Goal: Task Accomplishment & Management: Use online tool/utility

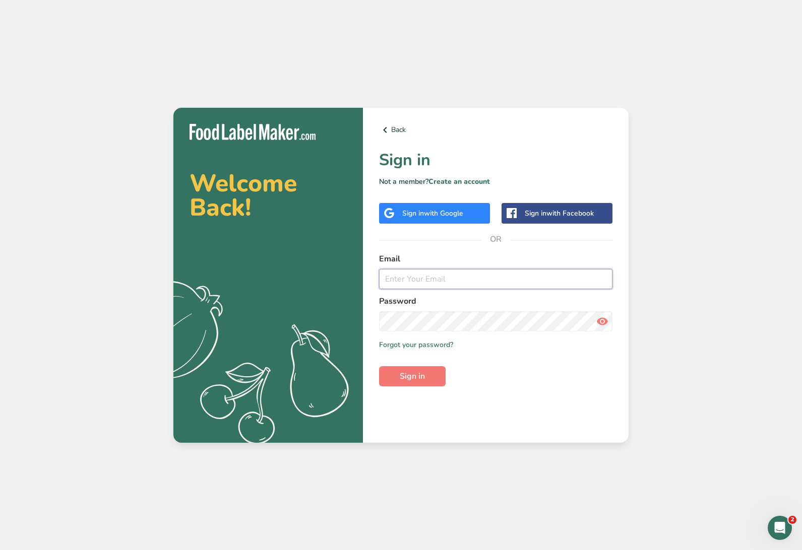
type input "[PERSON_NAME][EMAIL_ADDRESS][DOMAIN_NAME]"
drag, startPoint x: 413, startPoint y: 382, endPoint x: 418, endPoint y: 388, distance: 8.2
click at [413, 382] on span "Sign in" at bounding box center [412, 376] width 25 height 12
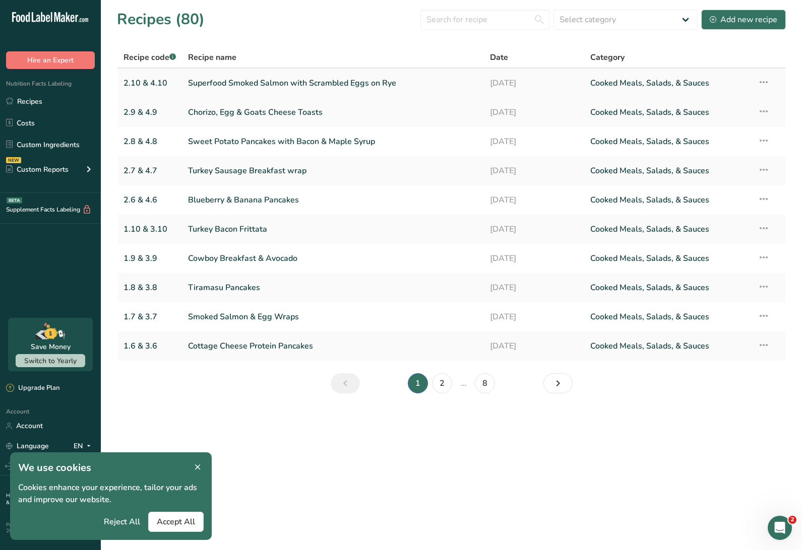
click at [242, 90] on link "Superfood Smoked Salmon with Scrambled Eggs on Rye" at bounding box center [332, 83] width 289 height 21
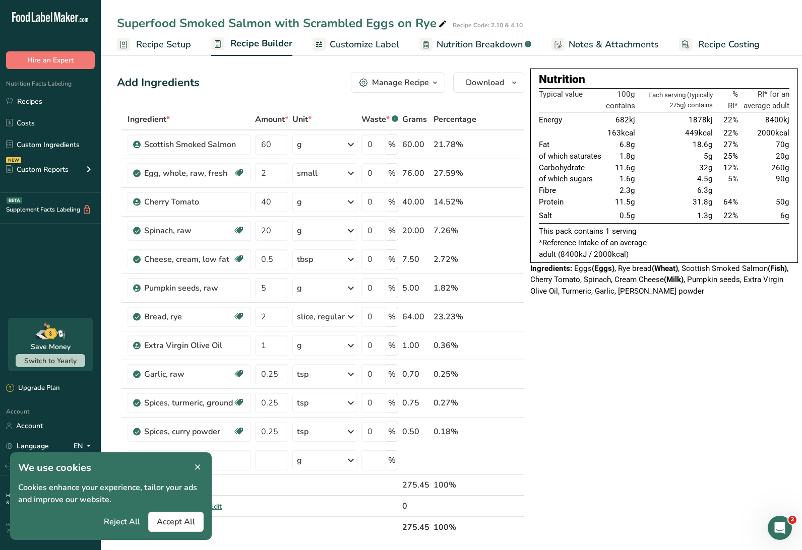
drag, startPoint x: 372, startPoint y: 40, endPoint x: 381, endPoint y: 54, distance: 16.8
click at [372, 40] on span "Customize Label" at bounding box center [365, 45] width 70 height 14
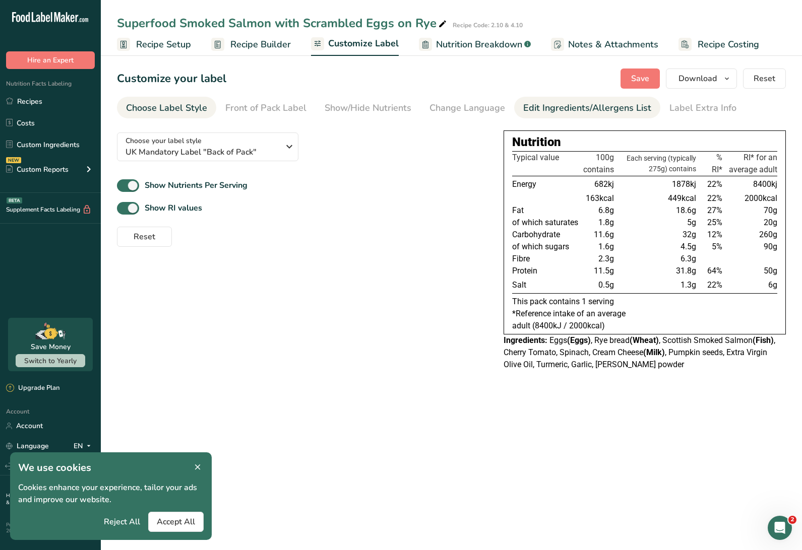
click at [589, 107] on div "Edit Ingredients/Allergens List" at bounding box center [587, 108] width 128 height 14
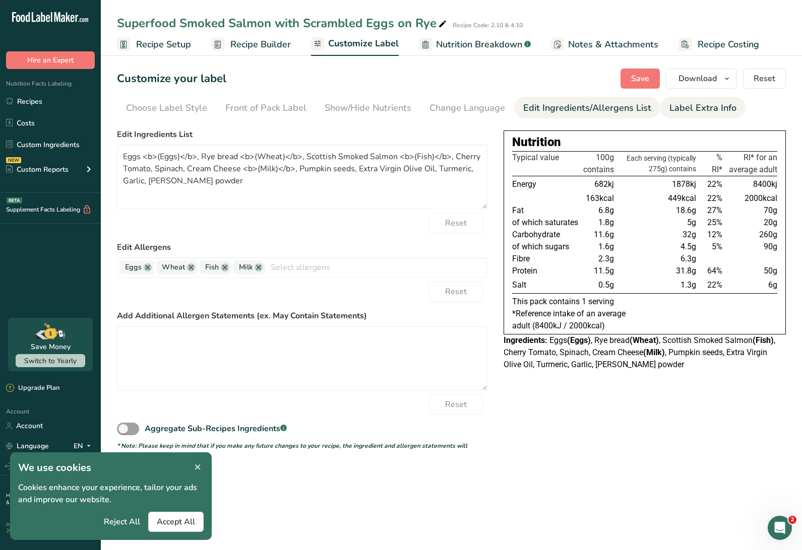
click at [708, 108] on div "Label Extra Info" at bounding box center [702, 108] width 67 height 14
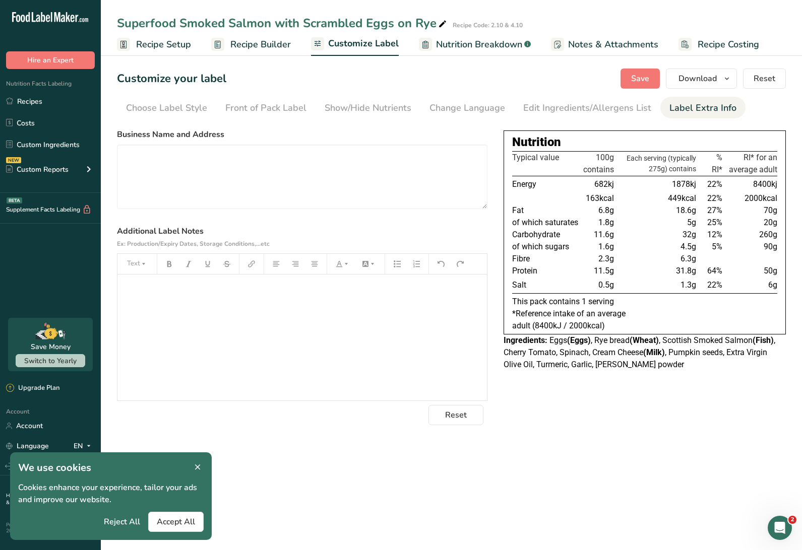
click at [205, 290] on p "﻿" at bounding box center [301, 289] width 359 height 12
click at [281, 265] on button "button" at bounding box center [276, 264] width 15 height 16
click at [166, 309] on p "﻿" at bounding box center [301, 308] width 359 height 12
click at [119, 287] on div "Best before date ﻿ ﻿" at bounding box center [301, 338] width 369 height 126
click at [315, 263] on icon "button" at bounding box center [314, 264] width 7 height 7
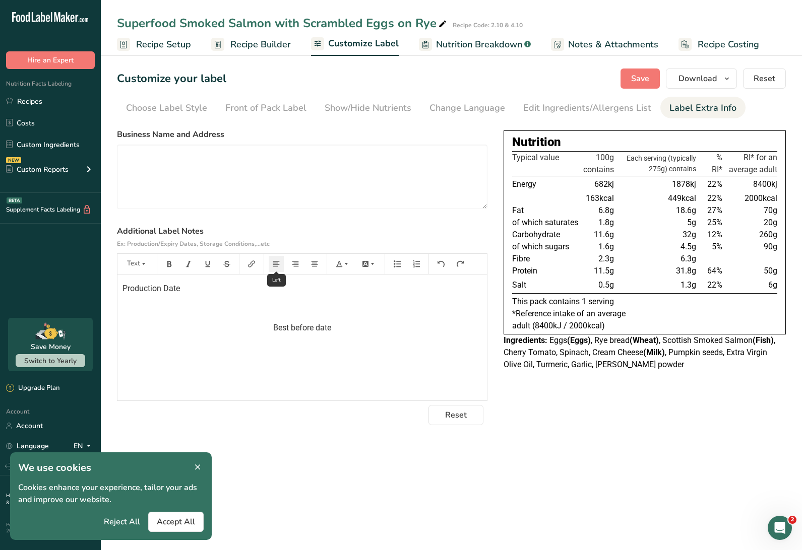
click at [277, 265] on icon "button" at bounding box center [276, 264] width 7 height 6
click at [319, 264] on button "button" at bounding box center [314, 264] width 15 height 16
click at [294, 266] on icon "button" at bounding box center [295, 264] width 7 height 7
click at [280, 266] on button "button" at bounding box center [276, 264] width 15 height 16
click at [311, 326] on p "Best before date" at bounding box center [301, 328] width 359 height 12
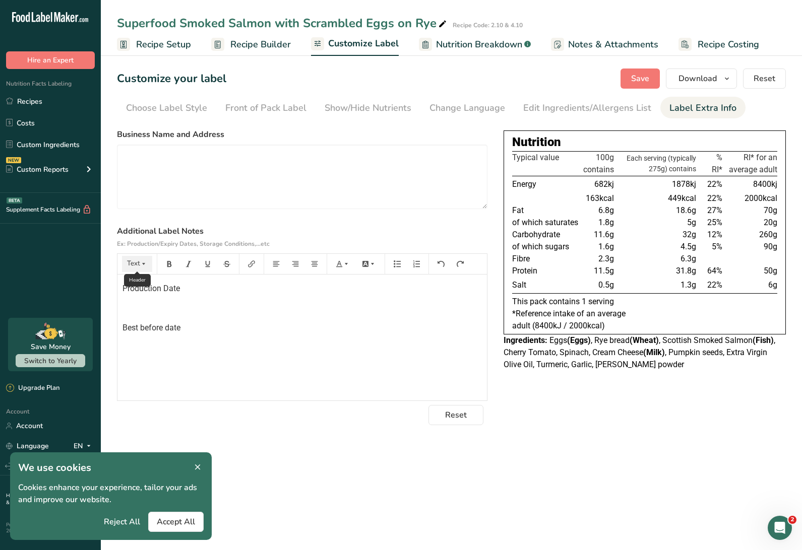
click at [140, 261] on icon "button" at bounding box center [143, 264] width 7 height 7
click at [145, 353] on li "H4" at bounding box center [144, 361] width 49 height 19
drag, startPoint x: 202, startPoint y: 292, endPoint x: 85, endPoint y: 289, distance: 116.5
click at [85, 289] on div ".a-20{fill:#fff;} Hire an Expert Nutrition Facts Labeling Recipes Costs Custom …" at bounding box center [401, 275] width 802 height 550
click at [140, 263] on icon "button" at bounding box center [143, 264] width 7 height 7
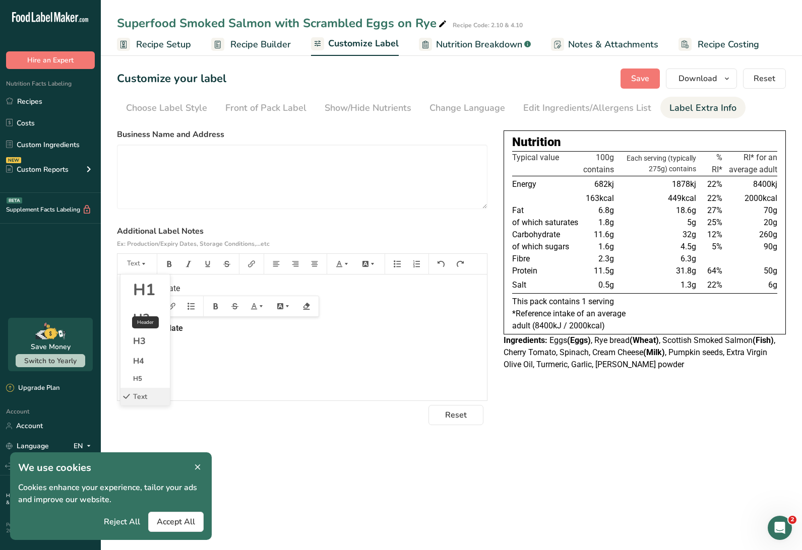
drag, startPoint x: 153, startPoint y: 304, endPoint x: 156, endPoint y: 309, distance: 5.5
click at [153, 304] on icon "button" at bounding box center [151, 306] width 7 height 7
click at [163, 377] on li "H3" at bounding box center [157, 383] width 41 height 21
click at [244, 358] on div "Production Date ﻿ Best before date ﻿ ﻿" at bounding box center [301, 338] width 369 height 126
click at [172, 328] on span "Best before date" at bounding box center [152, 331] width 60 height 10
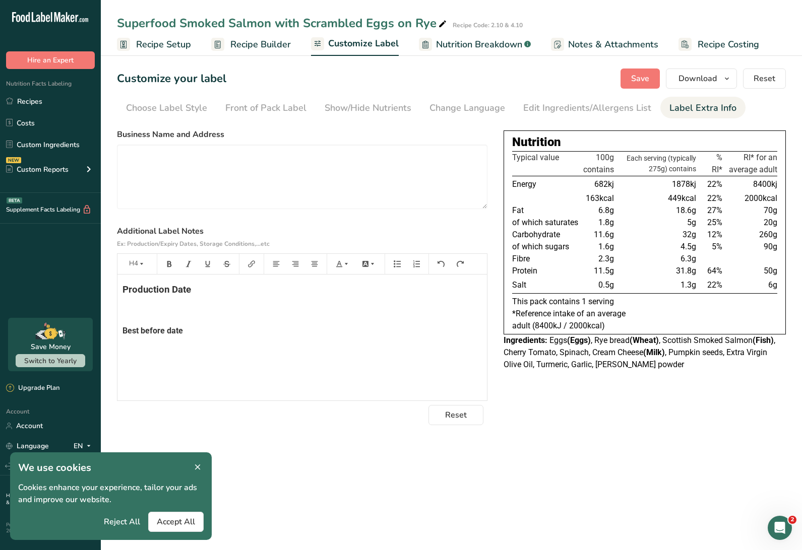
click at [191, 290] on span "Production Date" at bounding box center [156, 289] width 69 height 11
drag, startPoint x: 198, startPoint y: 290, endPoint x: 106, endPoint y: 287, distance: 91.3
click at [106, 287] on section "Customize your label Save Download Choose what to show on your downloaded label…" at bounding box center [451, 246] width 701 height 389
drag, startPoint x: 137, startPoint y: 266, endPoint x: 140, endPoint y: 296, distance: 30.9
click at [138, 266] on icon "button" at bounding box center [141, 264] width 7 height 7
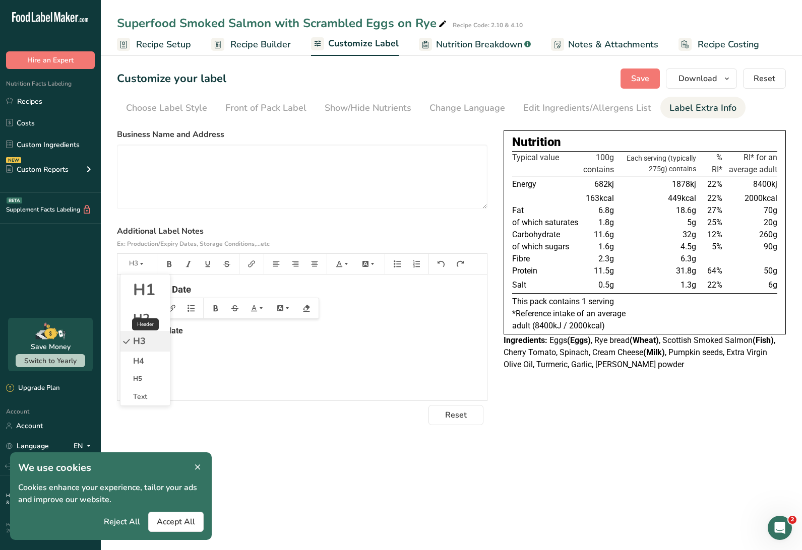
drag, startPoint x: 150, startPoint y: 306, endPoint x: 149, endPoint y: 314, distance: 8.1
click at [150, 306] on icon "button" at bounding box center [149, 308] width 7 height 7
drag, startPoint x: 158, startPoint y: 402, endPoint x: 196, endPoint y: 394, distance: 39.1
click at [159, 401] on span "H4" at bounding box center [154, 406] width 10 height 10
click at [306, 339] on div "Production Date ﻿ Best before date ﻿ ﻿" at bounding box center [301, 338] width 369 height 126
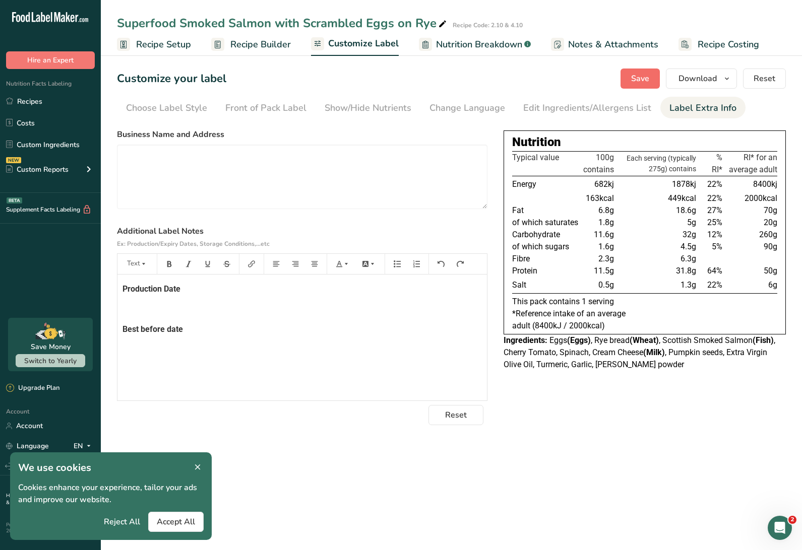
click at [639, 72] on button "Save" at bounding box center [639, 79] width 39 height 20
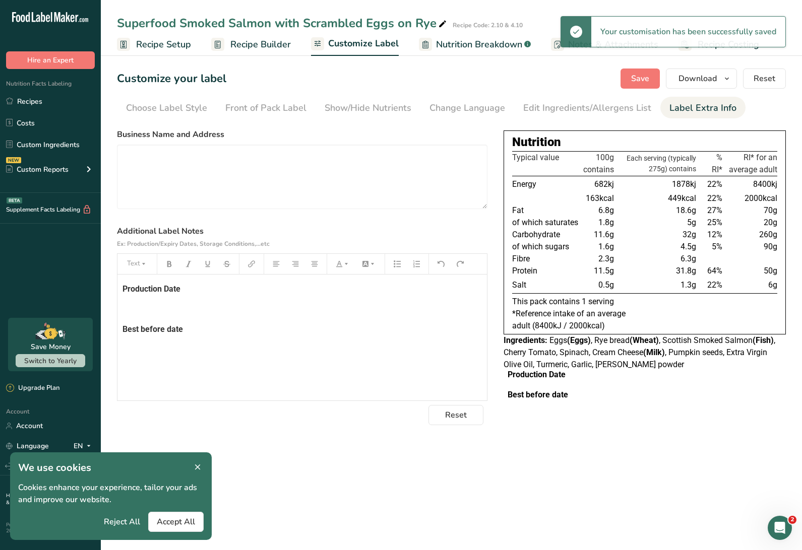
click at [119, 291] on div "Production Date ﻿ Best before date ﻿ ﻿" at bounding box center [301, 338] width 369 height 126
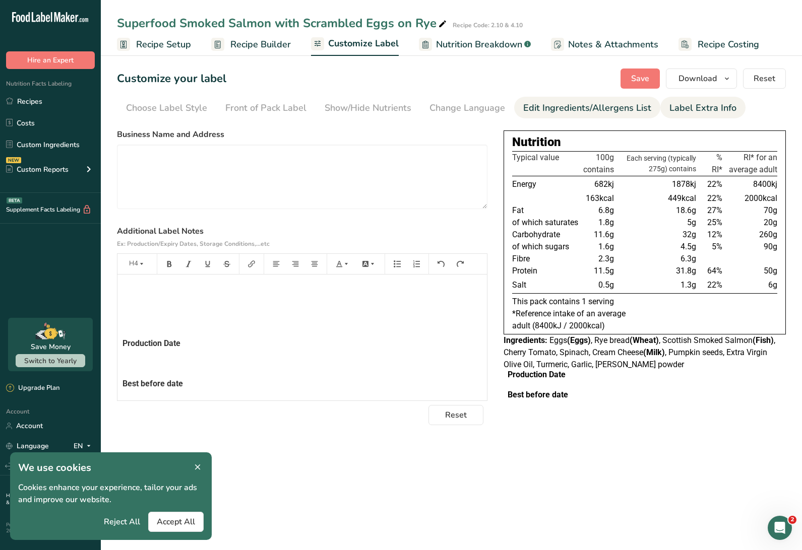
drag, startPoint x: 638, startPoint y: 78, endPoint x: 630, endPoint y: 106, distance: 29.2
click at [638, 78] on span "Save" at bounding box center [640, 79] width 18 height 12
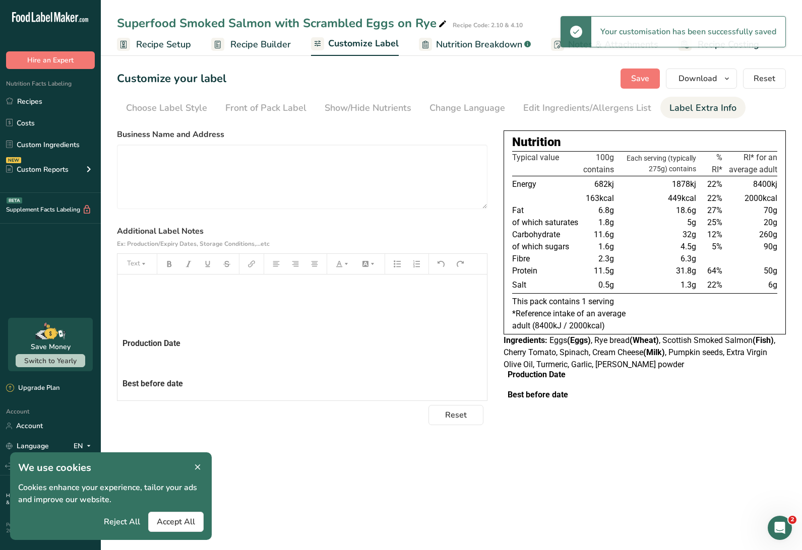
click at [417, 335] on div "﻿ ﻿ ﻿ Production Date ﻿ Best before date ﻿ ﻿" at bounding box center [301, 352] width 369 height 155
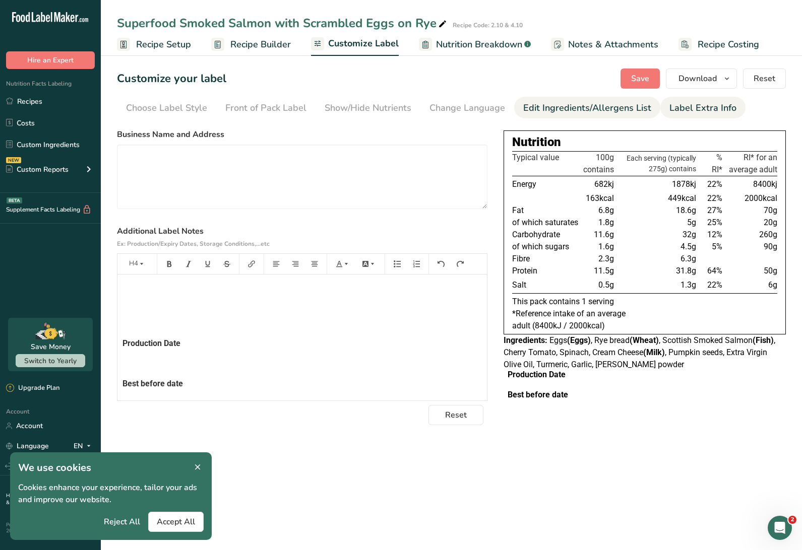
drag, startPoint x: 638, startPoint y: 81, endPoint x: 633, endPoint y: 102, distance: 21.8
click at [638, 81] on span "Save" at bounding box center [640, 79] width 18 height 12
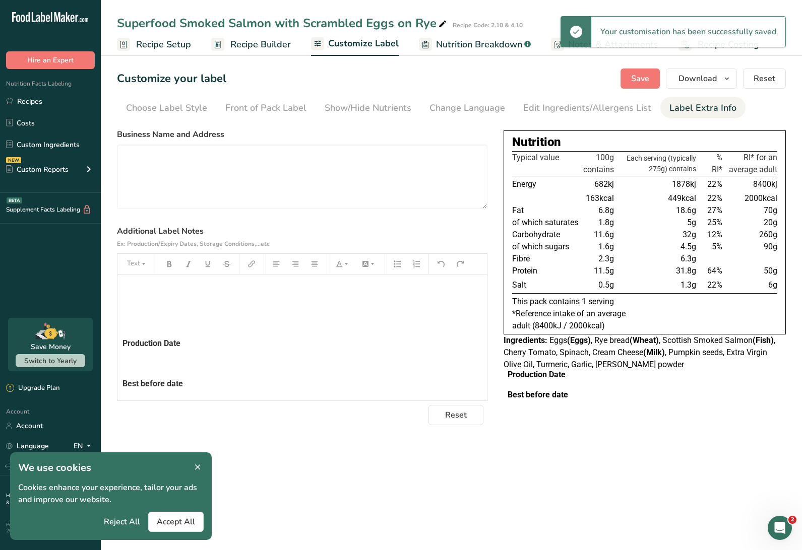
click at [502, 377] on div "Choose your label style UK Mandatory Label "Back of Pack" USA (FDA) Standard FD…" at bounding box center [451, 279] width 669 height 311
click at [506, 374] on div "Production Date Best before date" at bounding box center [644, 397] width 282 height 52
drag, startPoint x: 111, startPoint y: 310, endPoint x: 131, endPoint y: 329, distance: 27.1
click at [111, 310] on section "Customize your label Save Download Choose what to show on your downloaded label…" at bounding box center [451, 251] width 701 height 399
click at [343, 312] on div "﻿ ﻿ ﻿ Production Date ﻿ Best before date ﻿ ﻿" at bounding box center [301, 352] width 369 height 155
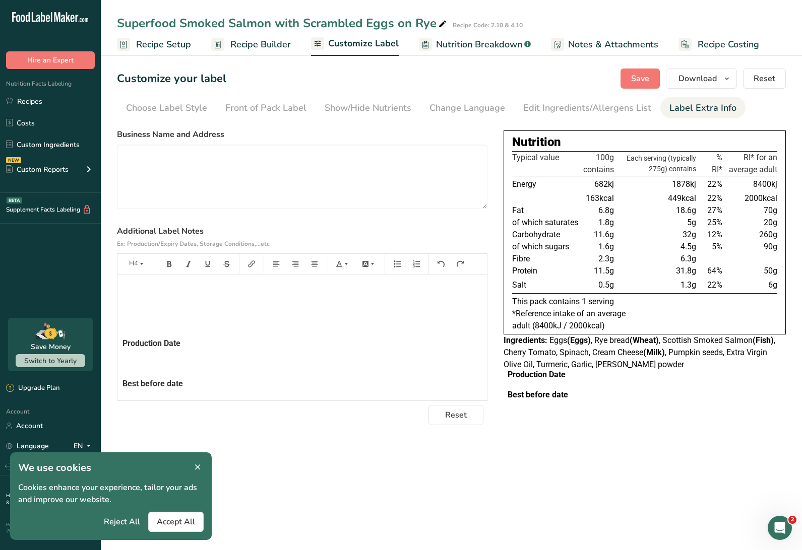
drag, startPoint x: 176, startPoint y: 521, endPoint x: 208, endPoint y: 530, distance: 33.0
click at [177, 521] on span "Accept All" at bounding box center [176, 522] width 38 height 12
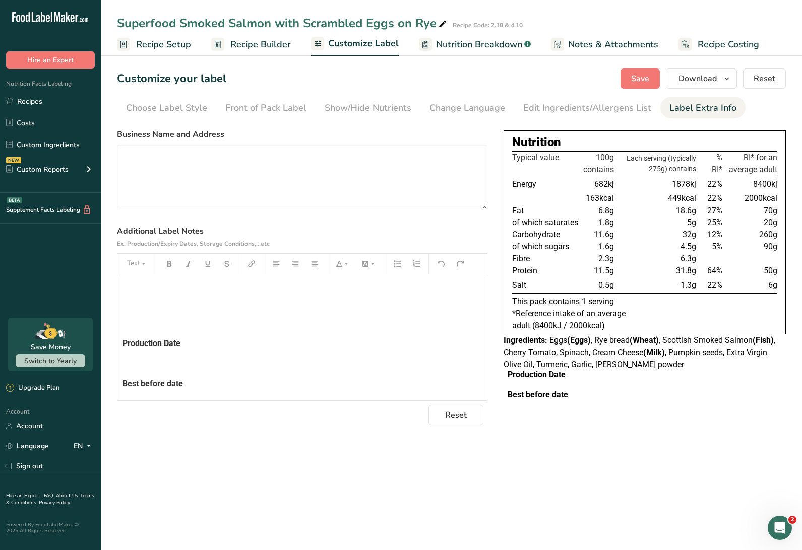
click at [276, 332] on div "﻿ ﻿ ﻿ Production Date ﻿ Best before date ﻿ ﻿" at bounding box center [301, 352] width 369 height 155
drag, startPoint x: 668, startPoint y: 83, endPoint x: 656, endPoint y: 84, distance: 11.6
click at [665, 81] on div "Save Download Choose what to show on your downloaded label Recipe Name to appea…" at bounding box center [702, 79] width 165 height 20
click at [648, 80] on span "Save" at bounding box center [640, 79] width 18 height 12
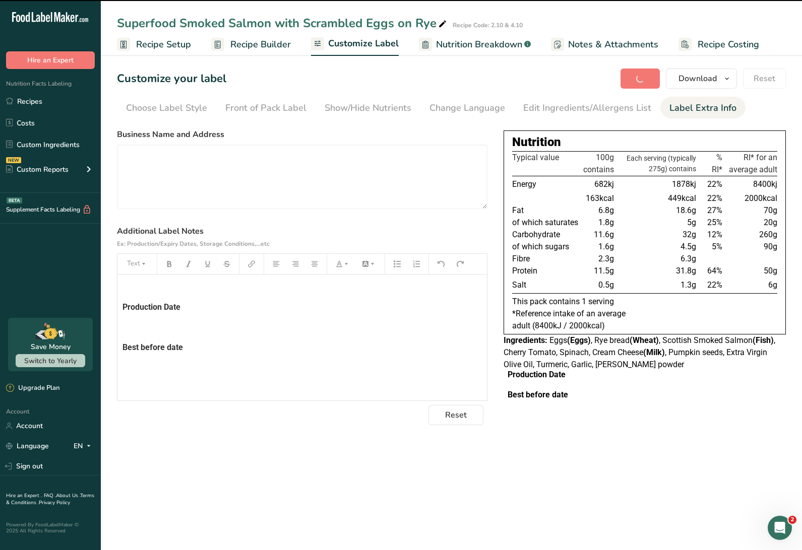
click at [657, 363] on div "Ingredients: Eggs (Eggs) , Rye bread (Wheat) , Scottish Smoked Salmon (Fish) , …" at bounding box center [644, 353] width 282 height 36
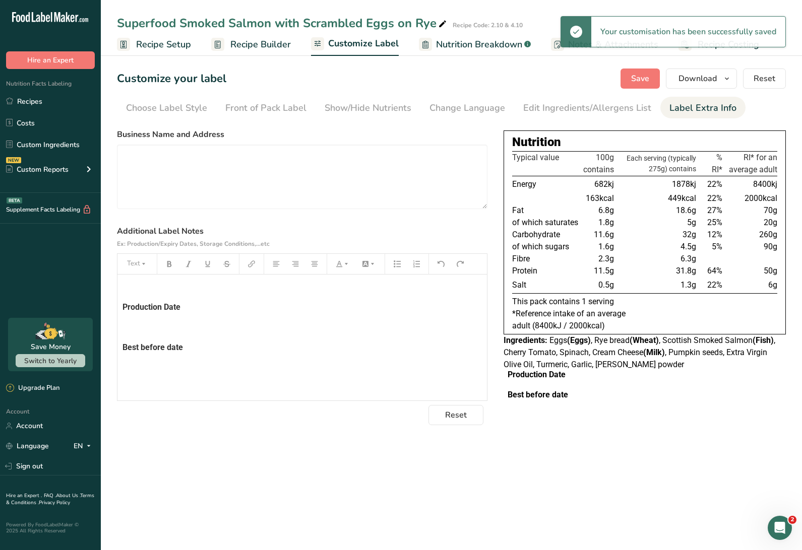
click at [315, 316] on div "﻿ Production Date ﻿ Best before date ﻿ ﻿" at bounding box center [301, 338] width 369 height 126
click at [315, 264] on icon "button" at bounding box center [314, 264] width 7 height 7
click at [276, 308] on h4 "Production Date" at bounding box center [301, 307] width 359 height 8
click at [278, 279] on div "﻿ Production Date ﻿ Best before date ﻿ ﻿" at bounding box center [301, 338] width 369 height 126
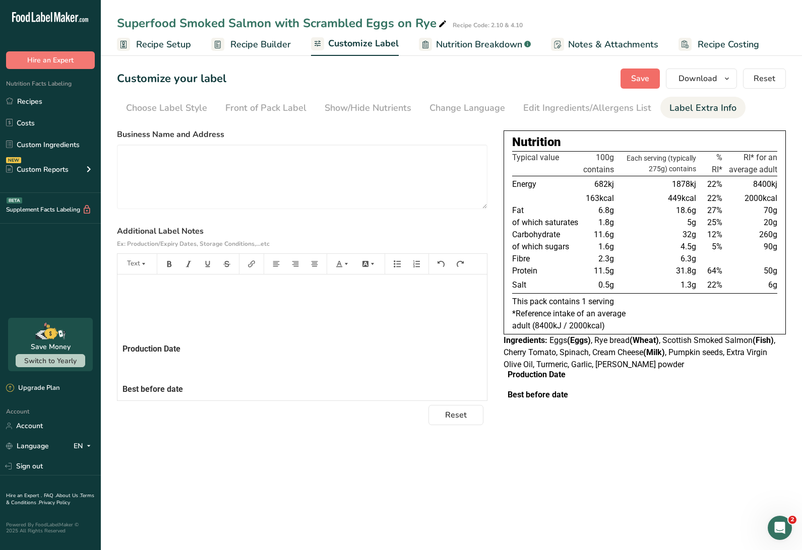
click at [642, 80] on span "Save" at bounding box center [640, 79] width 18 height 12
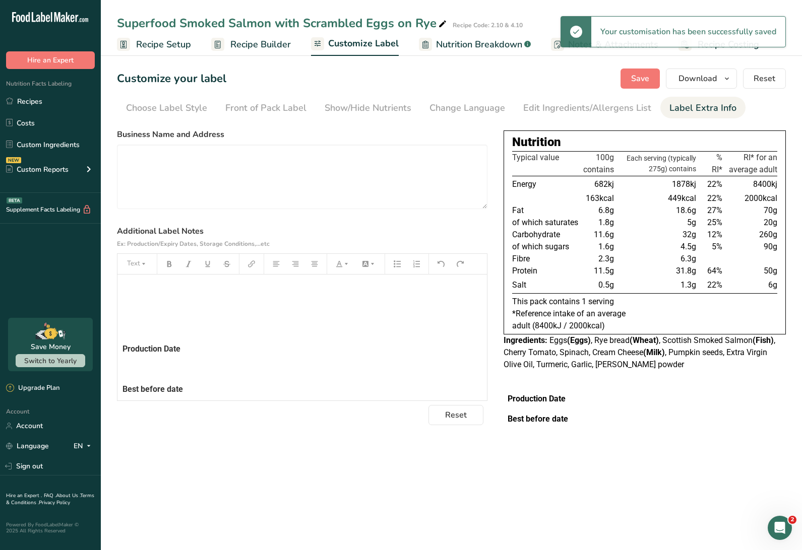
click at [266, 328] on p "﻿" at bounding box center [301, 329] width 359 height 12
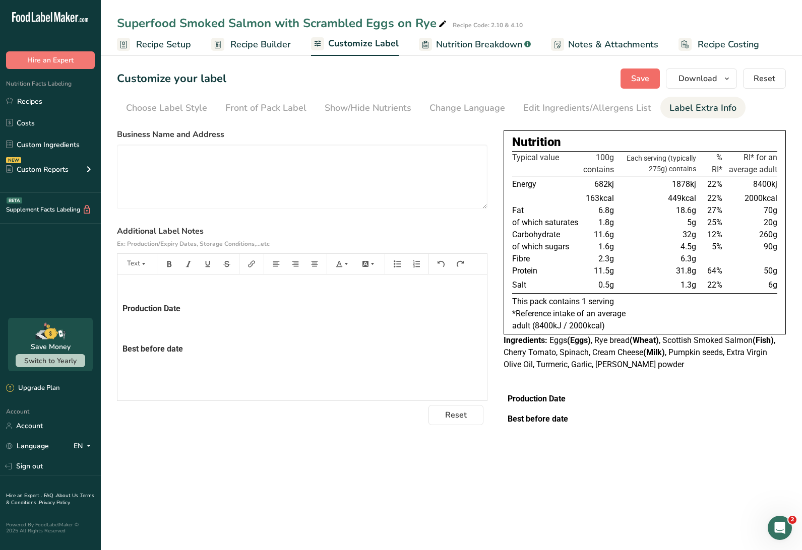
click at [643, 83] on span "Save" at bounding box center [640, 79] width 18 height 12
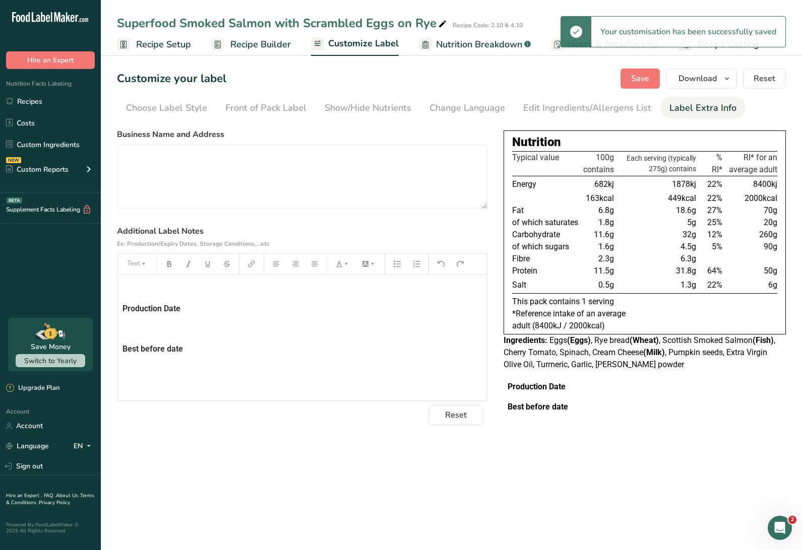
click at [355, 358] on div "﻿ Production Date ﻿ Best before date ﻿ ﻿" at bounding box center [301, 338] width 369 height 126
drag, startPoint x: 715, startPoint y: 78, endPoint x: 728, endPoint y: 112, distance: 36.0
click at [715, 78] on span "Download" at bounding box center [697, 79] width 38 height 12
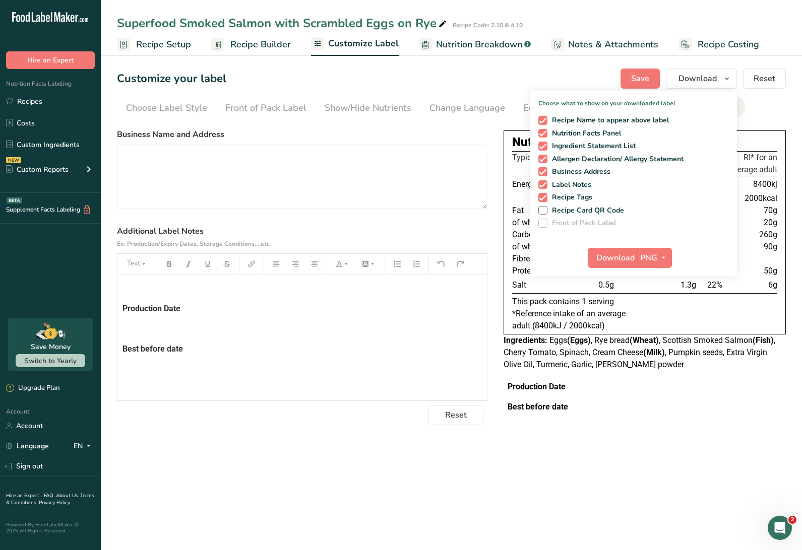
drag, startPoint x: 673, startPoint y: 254, endPoint x: 663, endPoint y: 276, distance: 24.1
click at [673, 254] on div "Download PNG PNG BMP SVG PDF" at bounding box center [633, 260] width 207 height 32
drag, startPoint x: 665, startPoint y: 258, endPoint x: 665, endPoint y: 269, distance: 11.1
click at [665, 259] on icon "button" at bounding box center [663, 257] width 8 height 13
click at [654, 329] on link "PDF" at bounding box center [656, 328] width 32 height 17
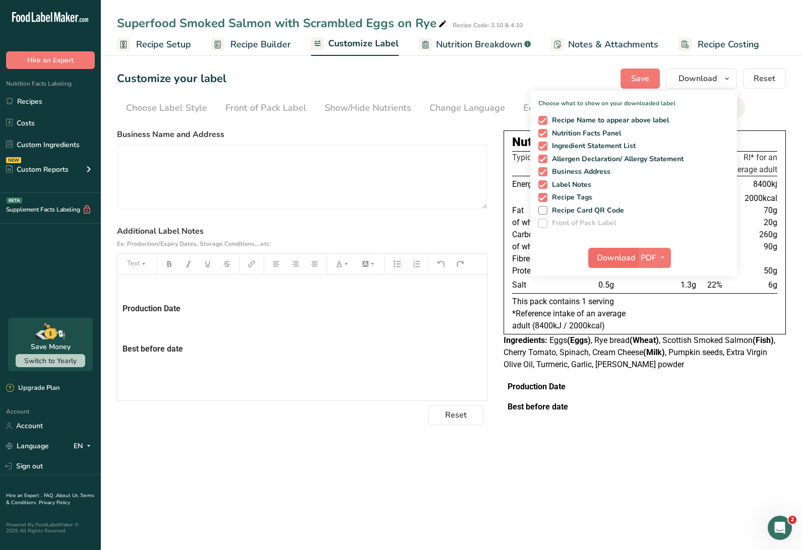
click at [615, 249] on button "Download" at bounding box center [612, 258] width 49 height 20
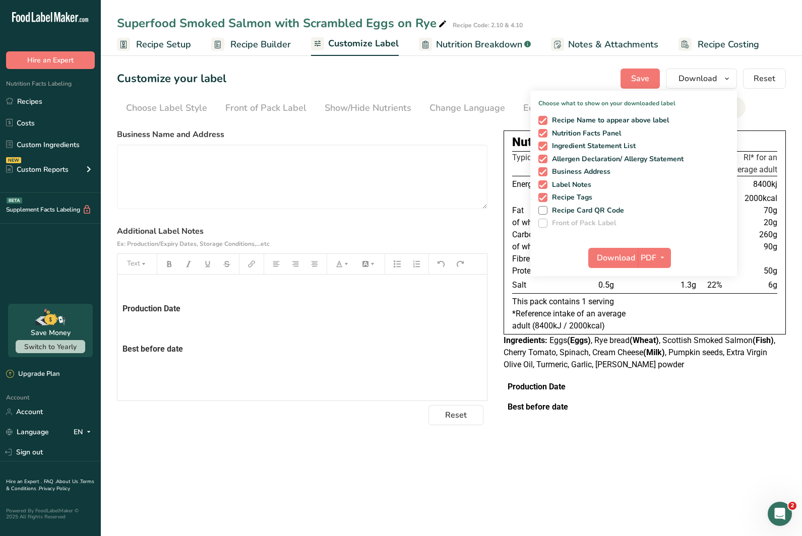
click at [213, 314] on div "﻿ Production Date ﻿ Best before date ﻿ ﻿" at bounding box center [301, 338] width 369 height 126
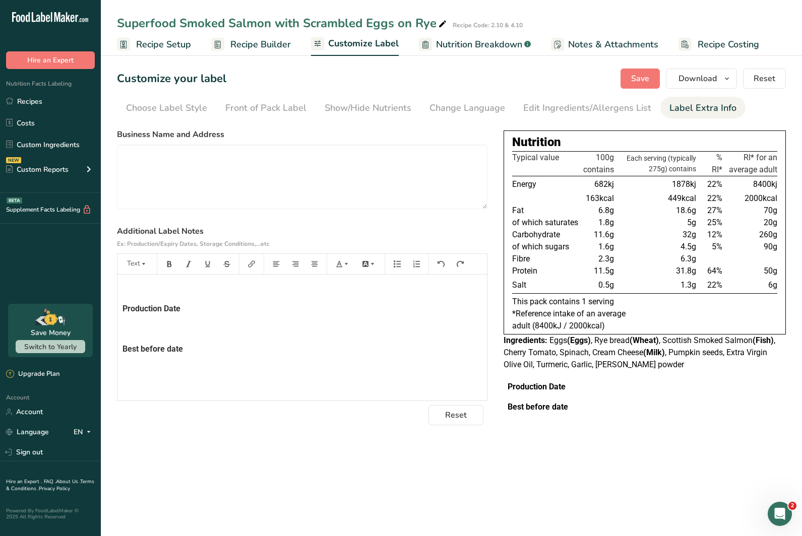
drag, startPoint x: 214, startPoint y: 307, endPoint x: 89, endPoint y: 294, distance: 126.2
click at [89, 294] on div ".a-20{fill:#fff;} Hire an Expert Nutrition Facts Labeling Recipes Costs Custom …" at bounding box center [401, 268] width 802 height 536
drag, startPoint x: 138, startPoint y: 258, endPoint x: 151, endPoint y: 285, distance: 30.2
click at [138, 258] on button "Text" at bounding box center [137, 264] width 30 height 16
click at [140, 261] on icon "button" at bounding box center [143, 264] width 7 height 7
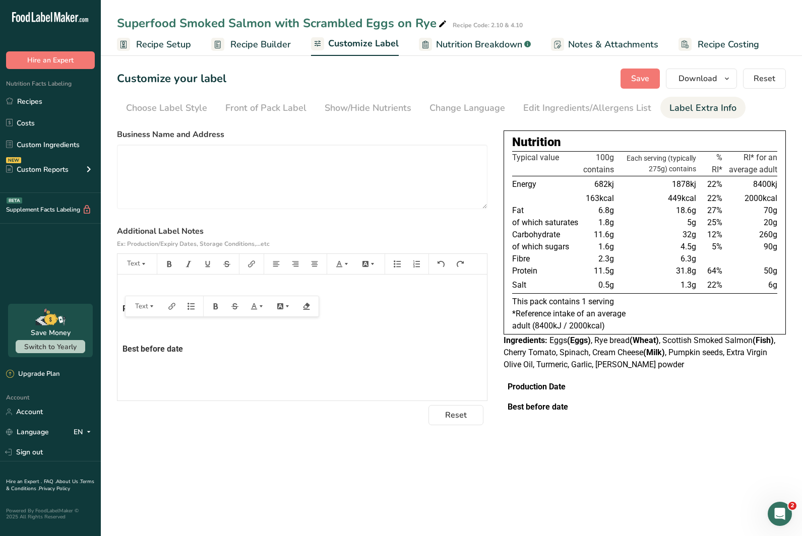
drag, startPoint x: 196, startPoint y: 360, endPoint x: 165, endPoint y: 325, distance: 47.2
click at [195, 359] on div "﻿ Production Date ﻿ Best before date ﻿ ﻿" at bounding box center [301, 338] width 369 height 126
click at [161, 308] on span "Production Date" at bounding box center [151, 309] width 58 height 10
drag, startPoint x: 190, startPoint y: 306, endPoint x: 130, endPoint y: 309, distance: 60.0
click at [130, 309] on h4 "Production Date" at bounding box center [301, 309] width 359 height 8
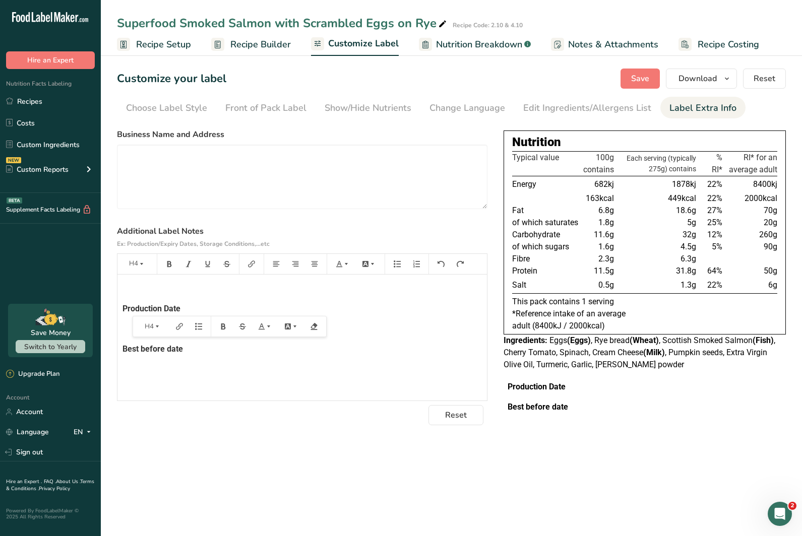
click at [184, 299] on div "﻿ Production Date ﻿ Best before date ﻿ ﻿" at bounding box center [301, 338] width 369 height 126
drag, startPoint x: 184, startPoint y: 307, endPoint x: 116, endPoint y: 309, distance: 67.6
click at [113, 310] on section "Customize your label Save Download Choose what to show on your downloaded label…" at bounding box center [451, 257] width 701 height 411
click at [148, 328] on icon "button" at bounding box center [149, 326] width 7 height 7
click at [163, 354] on span "H1" at bounding box center [159, 352] width 21 height 19
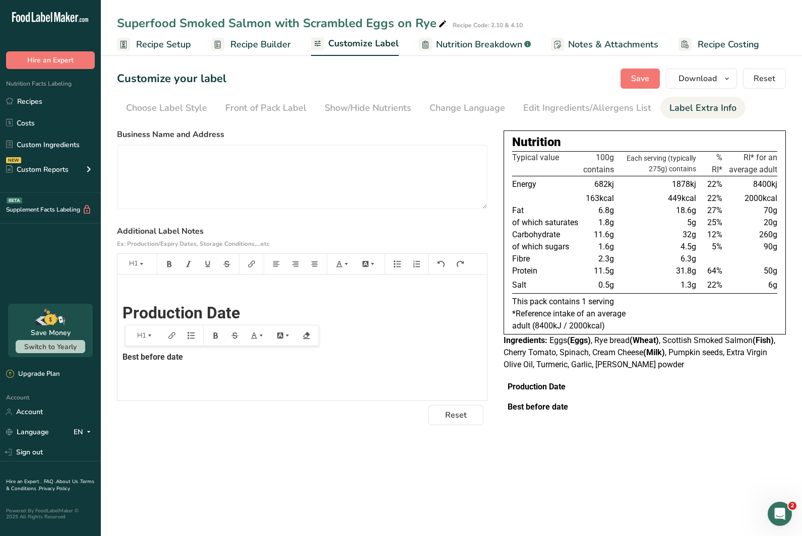
drag, startPoint x: 308, startPoint y: 351, endPoint x: 368, endPoint y: 391, distance: 72.4
click at [308, 352] on div "﻿ Production Date ﻿ Best before date ﻿ ﻿" at bounding box center [301, 339] width 369 height 129
click at [642, 76] on span "Save" at bounding box center [640, 79] width 18 height 12
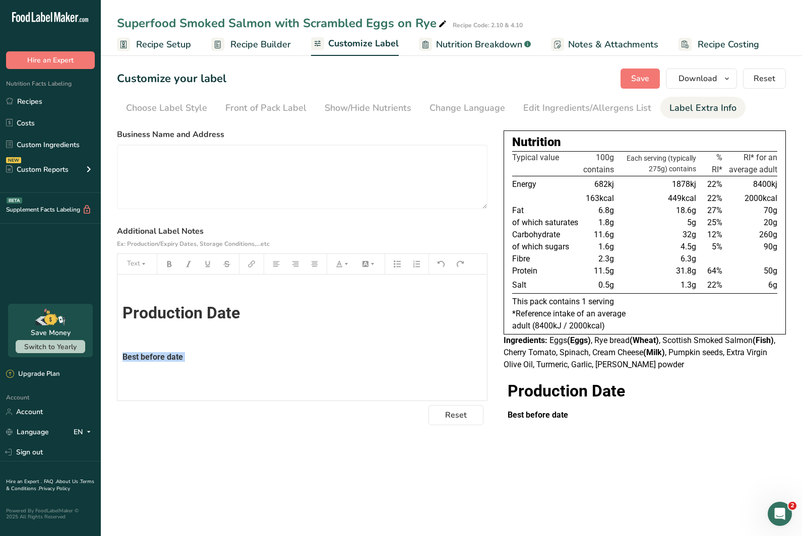
drag, startPoint x: 191, startPoint y: 362, endPoint x: 94, endPoint y: 355, distance: 96.6
click at [94, 355] on div ".a-20{fill:#fff;} Hire an Expert Nutrition Facts Labeling Recipes Costs Custom …" at bounding box center [401, 268] width 802 height 536
click at [154, 364] on div "﻿ Production Date ﻿ Best before date ﻿ ﻿" at bounding box center [301, 339] width 369 height 129
click at [144, 357] on span "Best before date" at bounding box center [152, 357] width 60 height 10
drag, startPoint x: 172, startPoint y: 356, endPoint x: 257, endPoint y: 368, distance: 85.5
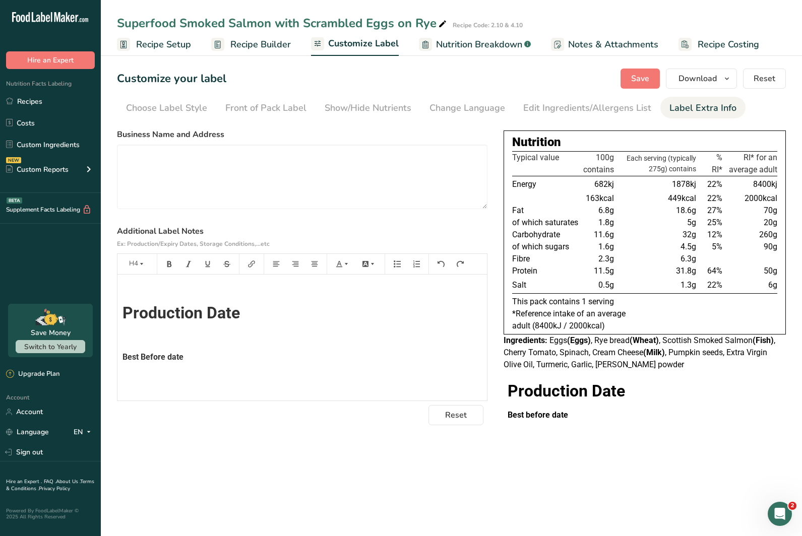
click at [172, 356] on span "Best Before date" at bounding box center [152, 357] width 61 height 10
drag, startPoint x: 211, startPoint y: 359, endPoint x: 82, endPoint y: 296, distance: 143.6
click at [73, 348] on div ".a-20{fill:#fff;} Hire an Expert Nutrition Facts Labeling Recipes Costs Custom …" at bounding box center [401, 268] width 802 height 536
drag, startPoint x: 141, startPoint y: 261, endPoint x: 141, endPoint y: 269, distance: 8.6
click at [141, 261] on icon "button" at bounding box center [141, 264] width 7 height 7
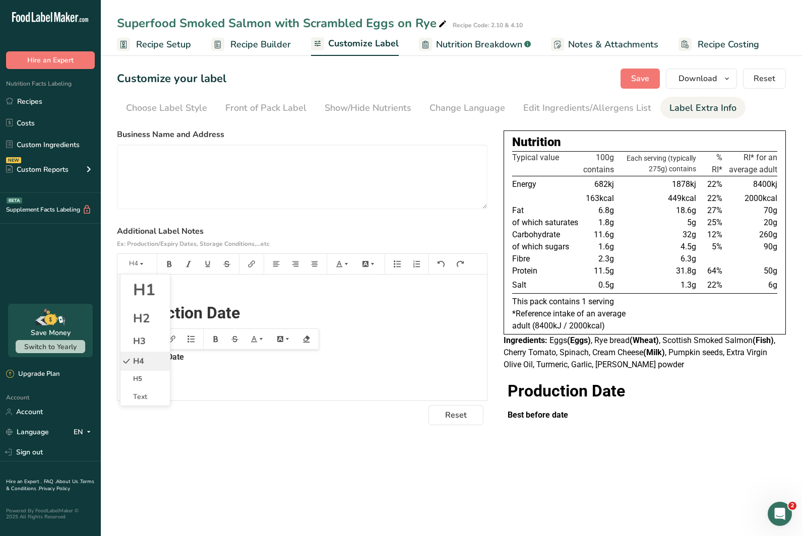
click at [149, 286] on span "H1" at bounding box center [144, 290] width 22 height 22
drag, startPoint x: 384, startPoint y: 405, endPoint x: 375, endPoint y: 390, distance: 18.1
click at [384, 405] on section "Business Name and Address Additional Label Notes Ex: Production/Expiry Dates, S…" at bounding box center [302, 277] width 370 height 297
click at [649, 77] on span "Save" at bounding box center [640, 79] width 18 height 12
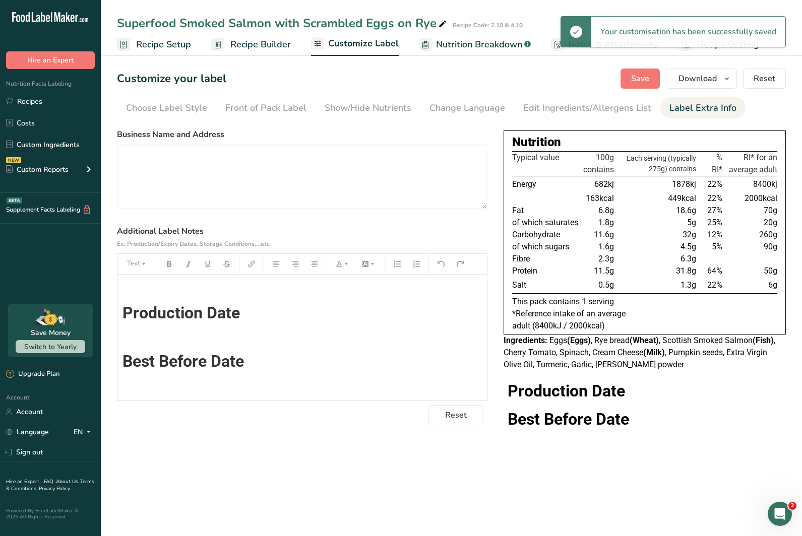
click at [709, 434] on p at bounding box center [645, 433] width 274 height 12
drag, startPoint x: 726, startPoint y: 75, endPoint x: 717, endPoint y: 110, distance: 36.6
click at [726, 75] on icon "button" at bounding box center [727, 79] width 8 height 13
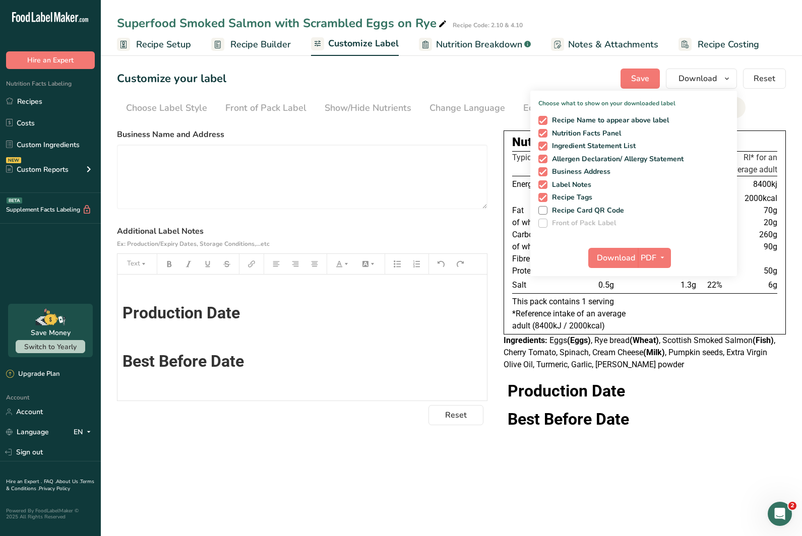
drag, startPoint x: 628, startPoint y: 258, endPoint x: 647, endPoint y: 278, distance: 27.5
click at [629, 258] on span "Download" at bounding box center [616, 258] width 38 height 12
click at [519, 4] on div "Superfood Smoked Salmon with Scrambled Eggs on Rye Recipe Code: 2.10 & 4.10 Rec…" at bounding box center [451, 28] width 701 height 56
